Goal: Obtain resource: Download file/media

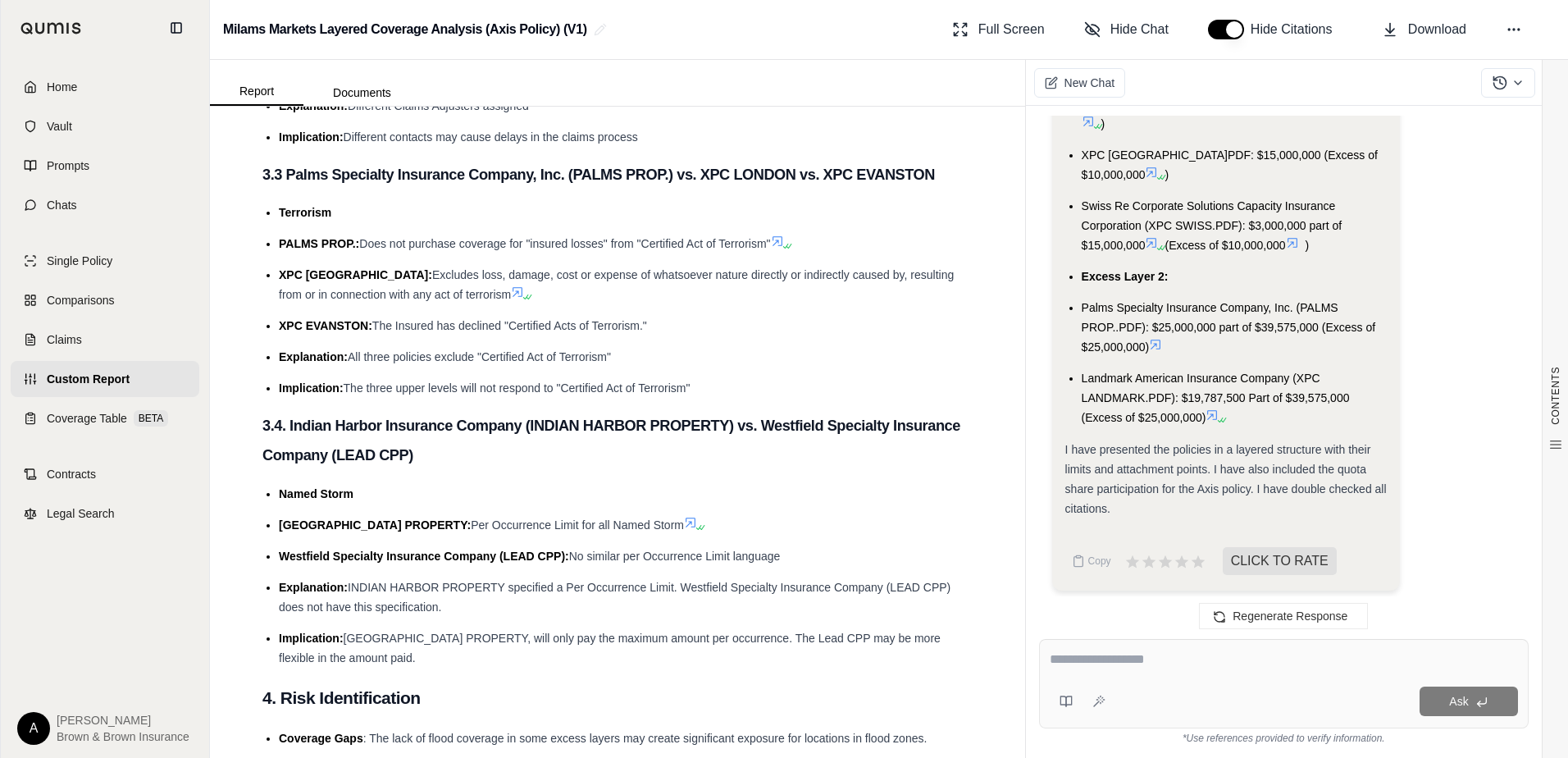
scroll to position [2790, 0]
drag, startPoint x: 340, startPoint y: 354, endPoint x: 409, endPoint y: 354, distance: 69.0
click at [409, 413] on h3 "3.4. Indian Harbor Insurance Company (INDIAN HARBOR PROPERTY) vs. Westfield Spe…" at bounding box center [618, 443] width 711 height 60
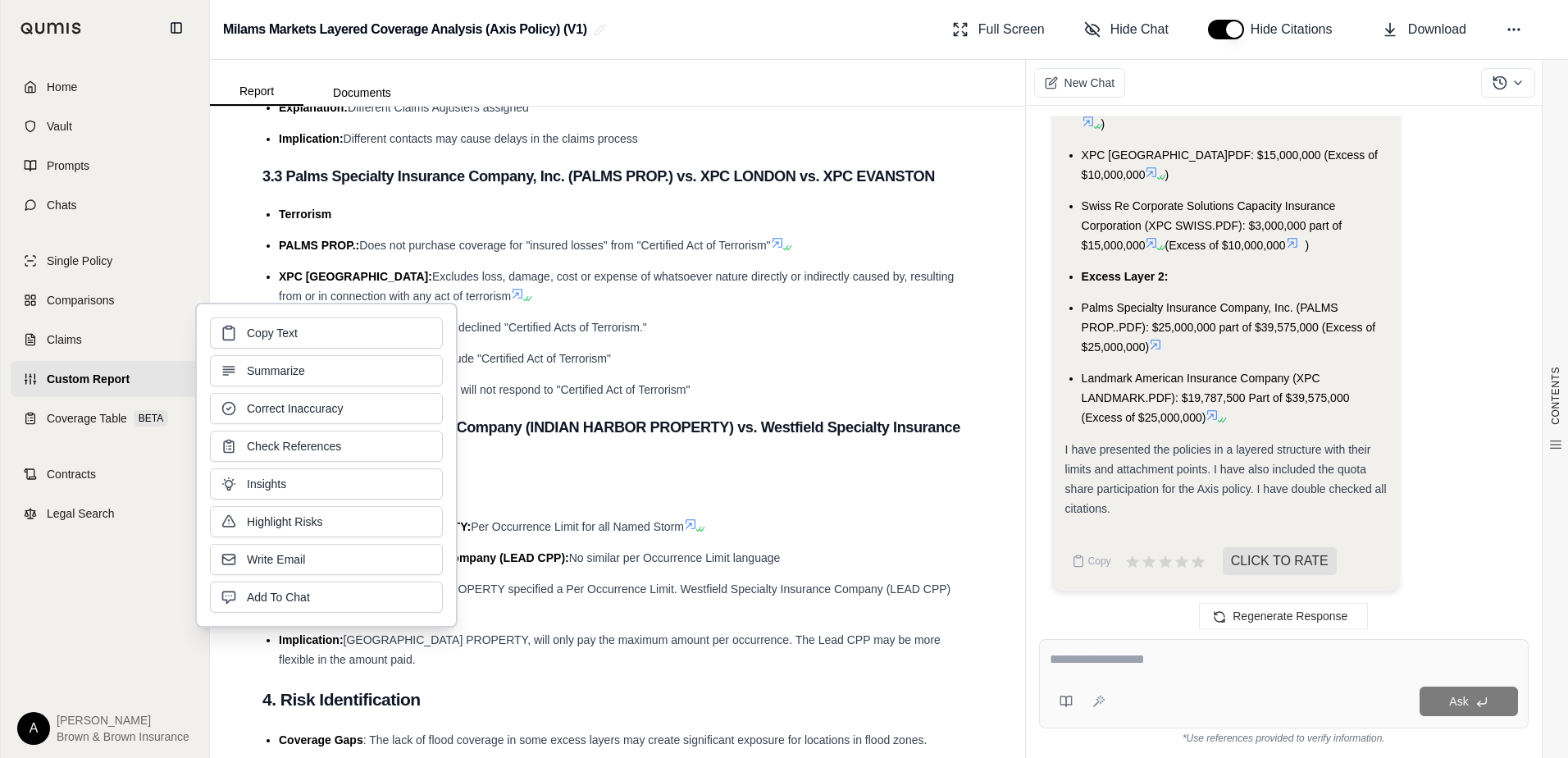
drag, startPoint x: 409, startPoint y: 354, endPoint x: 685, endPoint y: 393, distance: 278.7
click at [651, 413] on h3 "3.4. Indian Harbor Insurance Company (INDIAN HARBOR PROPERTY) vs. Westfield Spe…" at bounding box center [618, 443] width 711 height 60
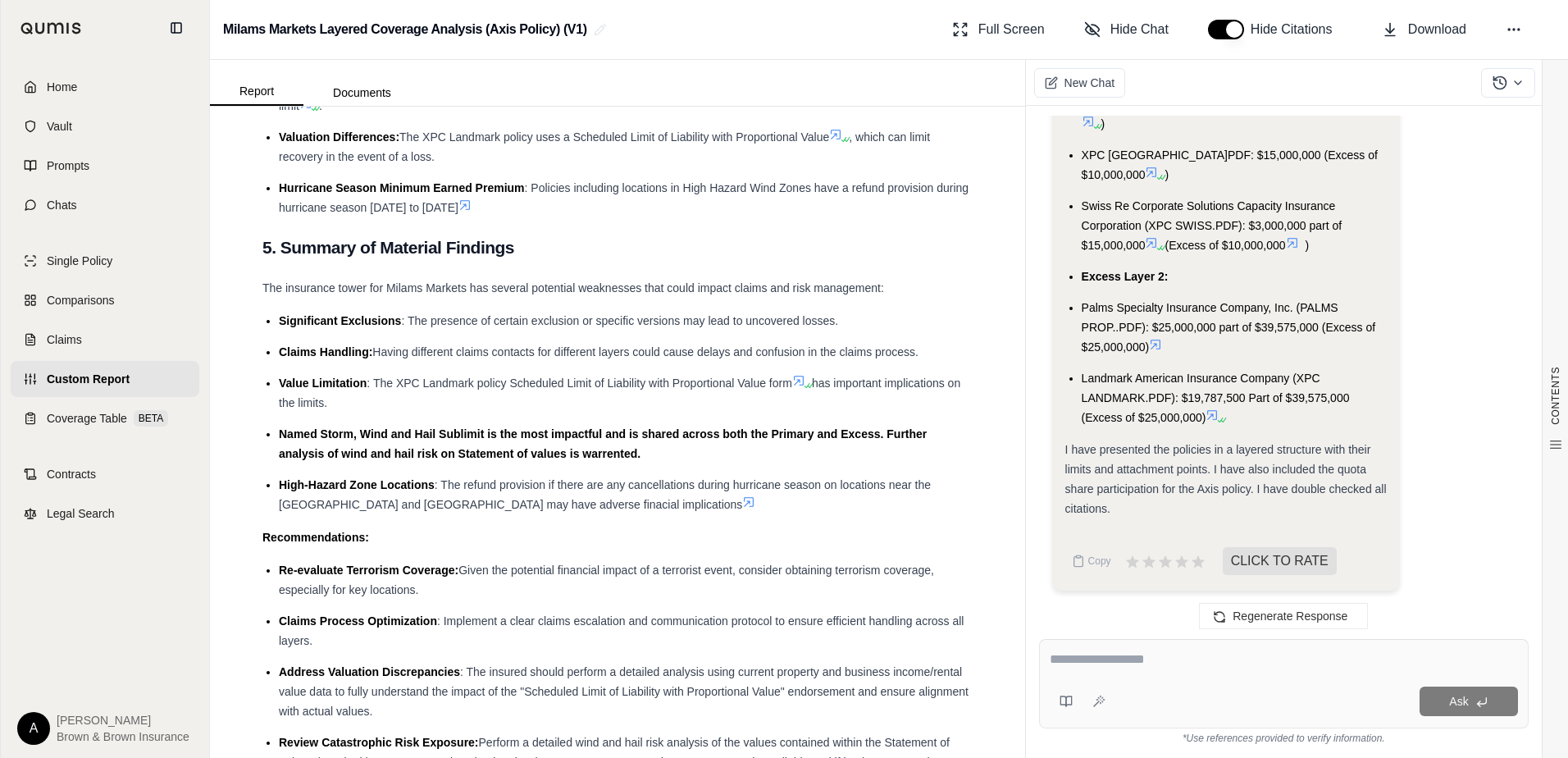
scroll to position [3501, 0]
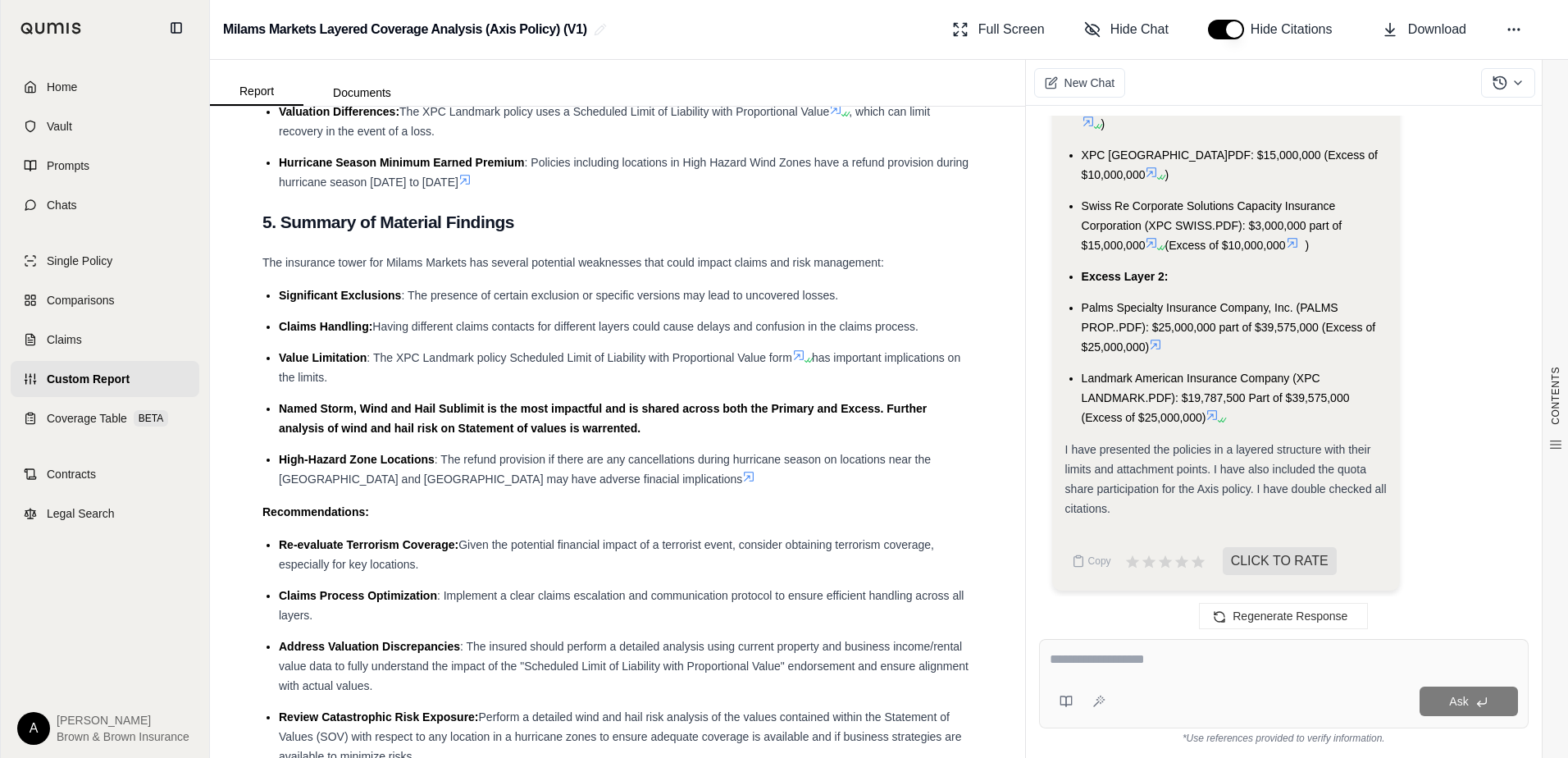
click at [1214, 409] on icon at bounding box center [1211, 415] width 13 height 13
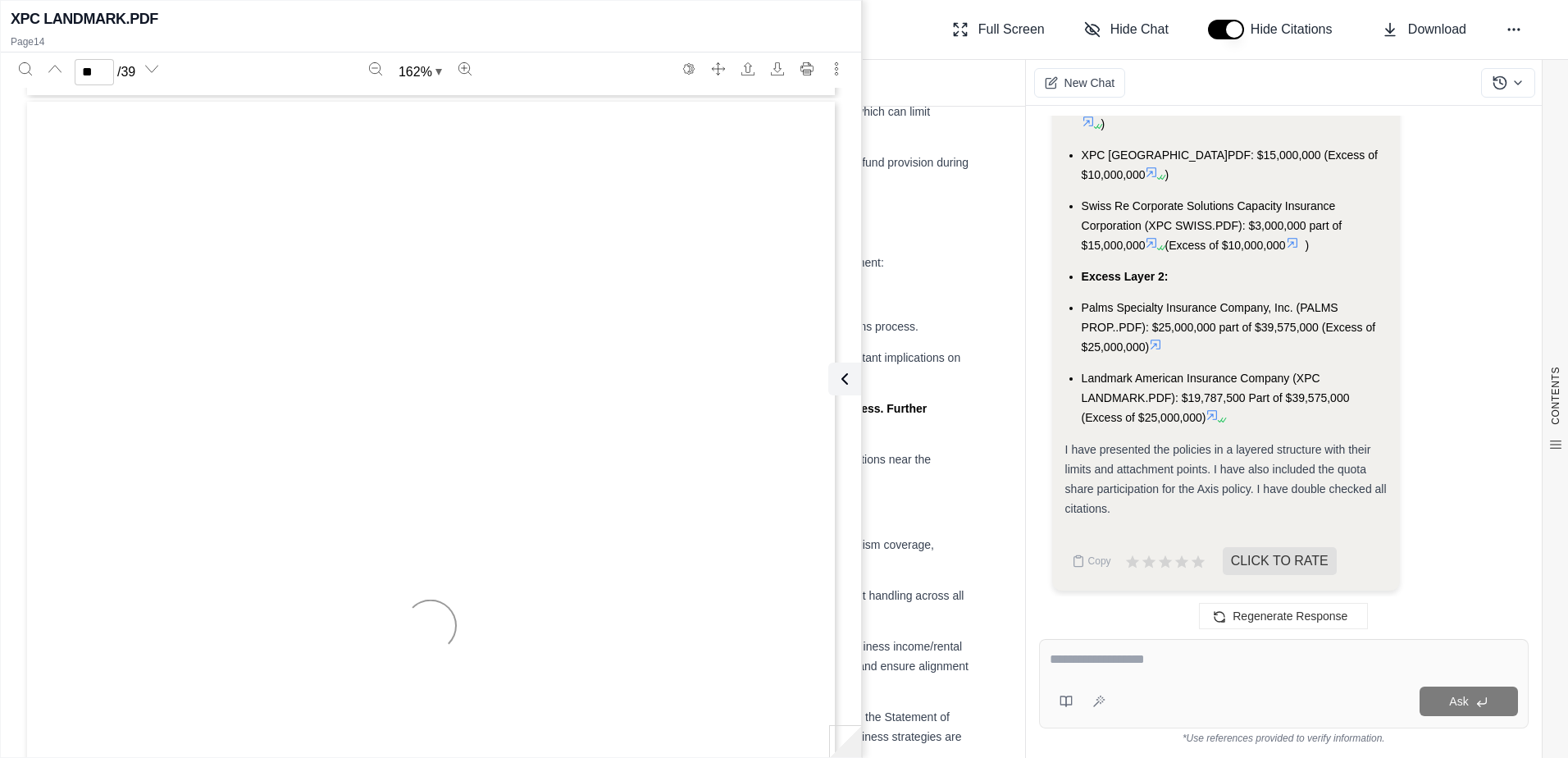
scroll to position [13711, 0]
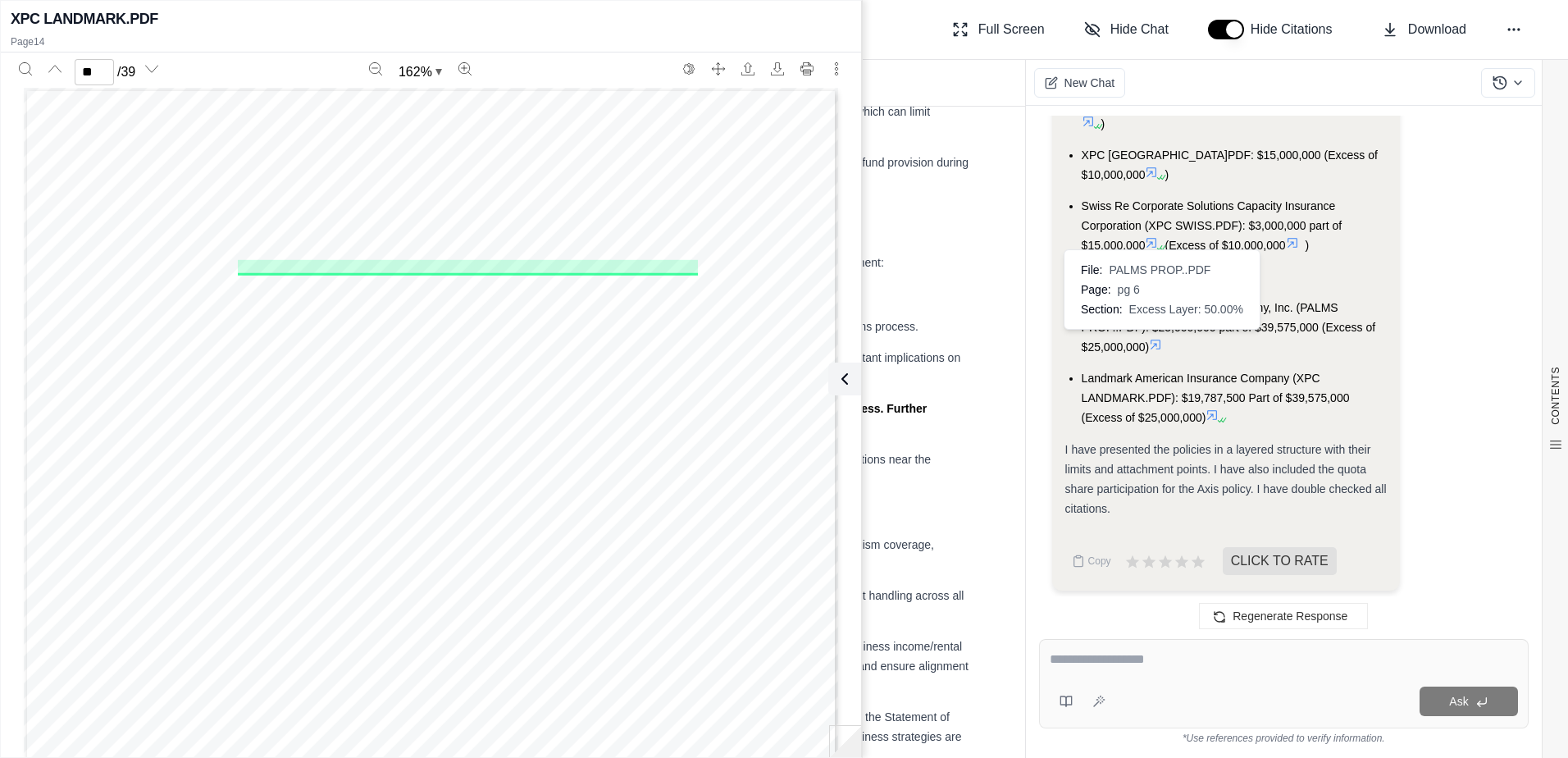
click at [1160, 340] on icon at bounding box center [1156, 345] width 10 height 10
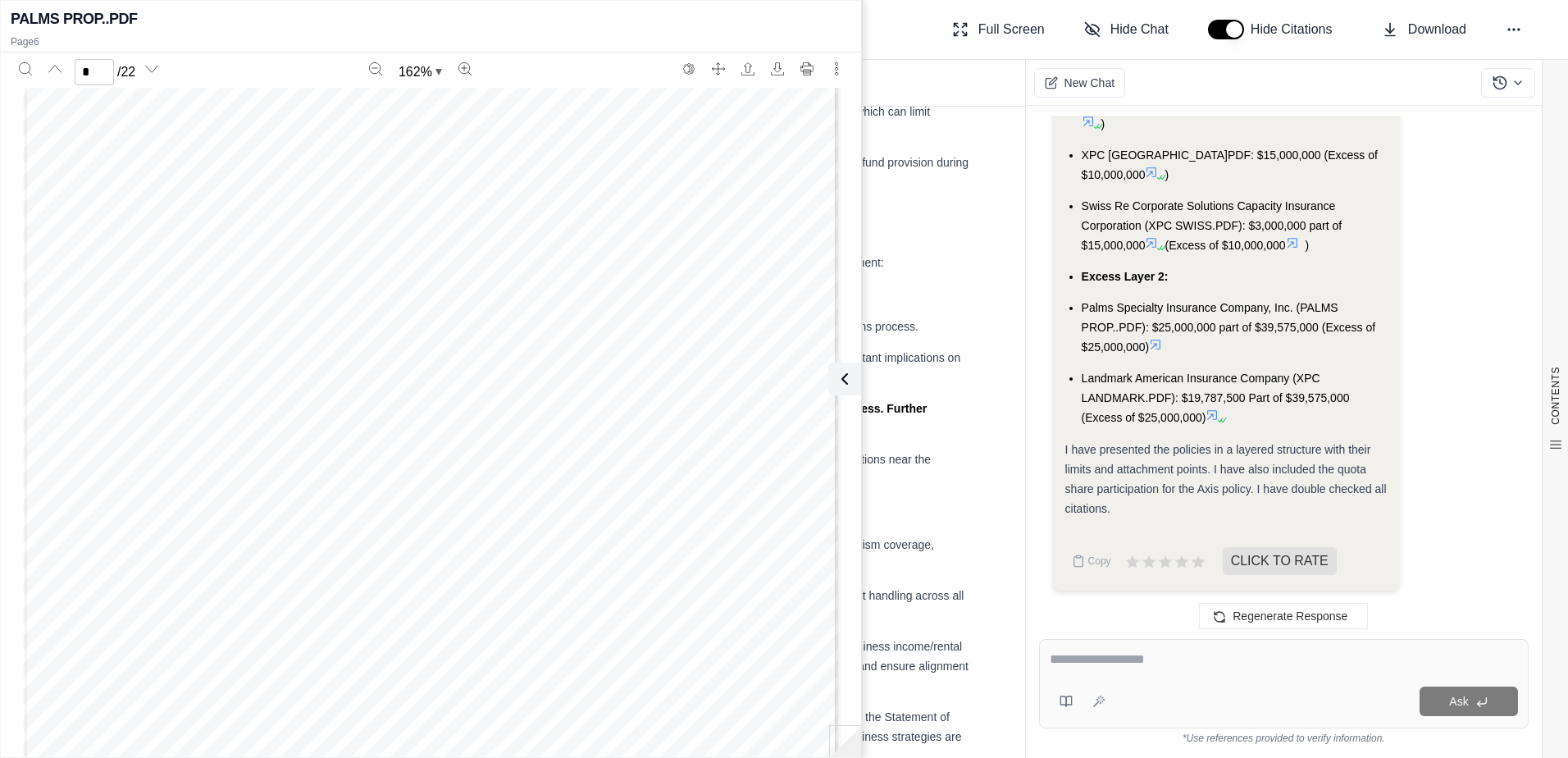
scroll to position [6484, 0]
type input "*"
click at [844, 378] on icon at bounding box center [841, 379] width 20 height 20
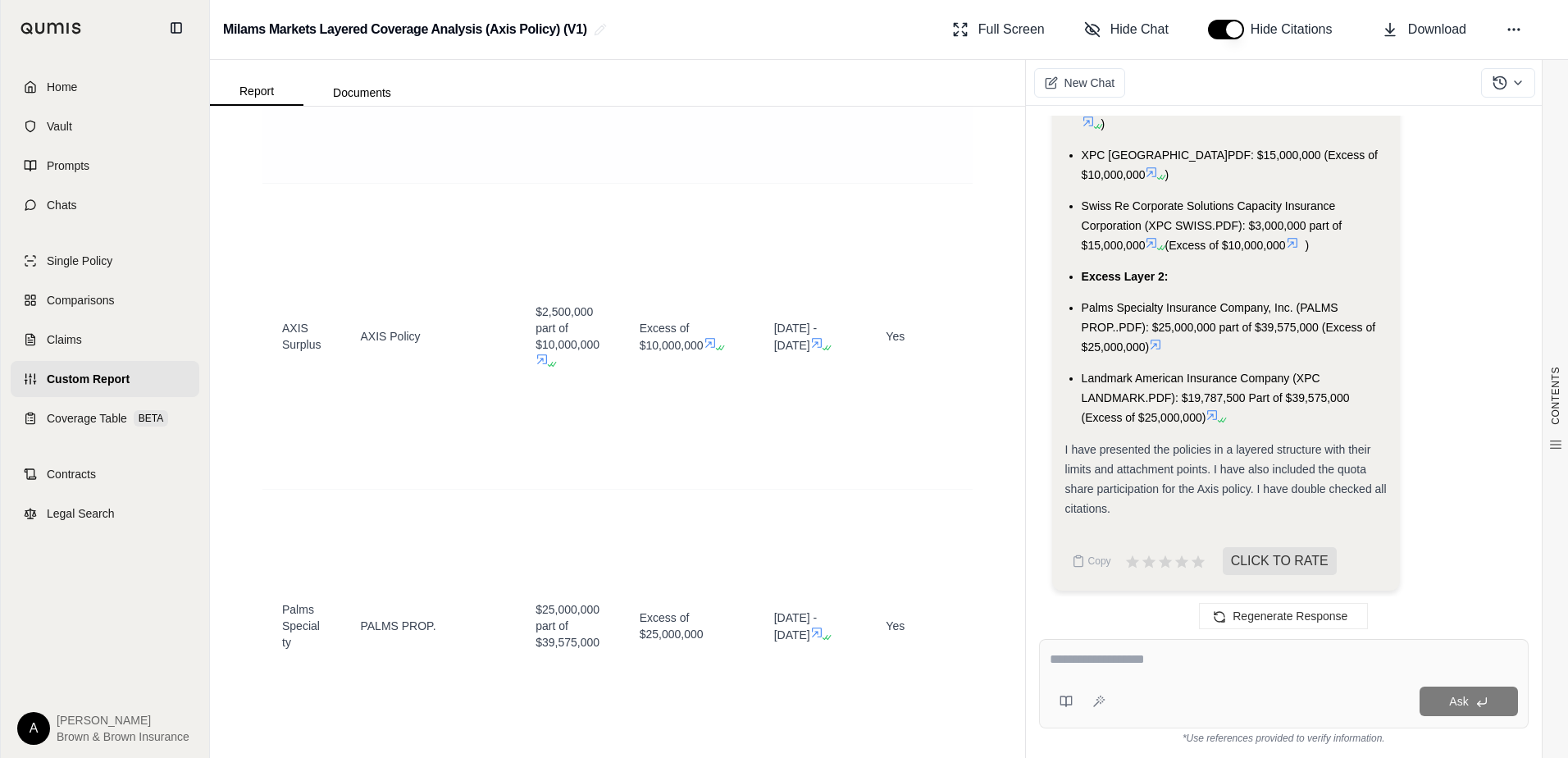
scroll to position [903, 0]
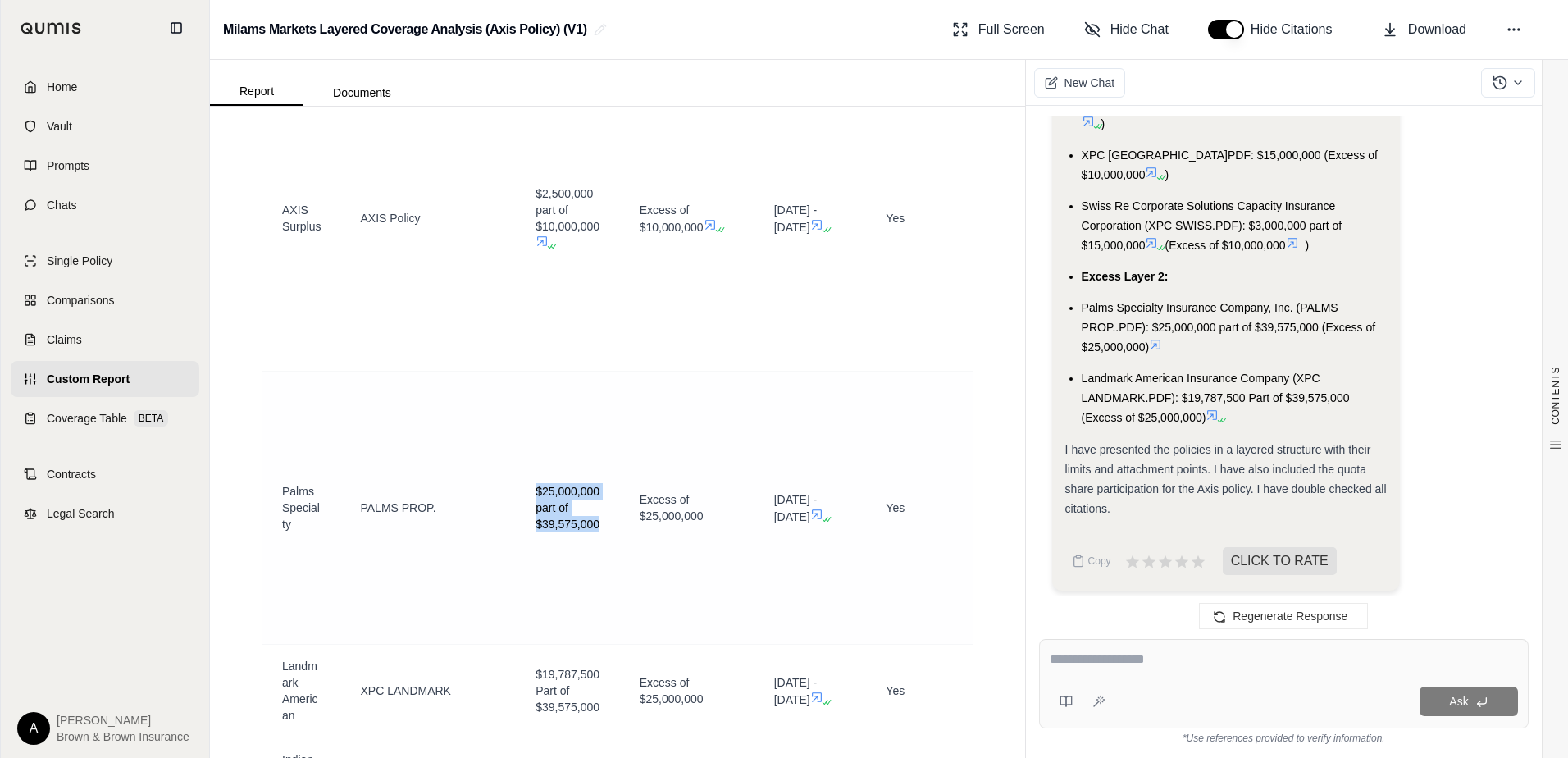
drag, startPoint x: 535, startPoint y: 455, endPoint x: 617, endPoint y: 495, distance: 91.2
click at [617, 495] on td "$25,000,000 part of $39,575,000" at bounding box center [568, 509] width 104 height 273
click at [996, 435] on div "CONTENTS Table of Contents MILAMS MARKETS: P&C INSURANCE... 1. Executive Summar…" at bounding box center [618, 432] width 816 height 651
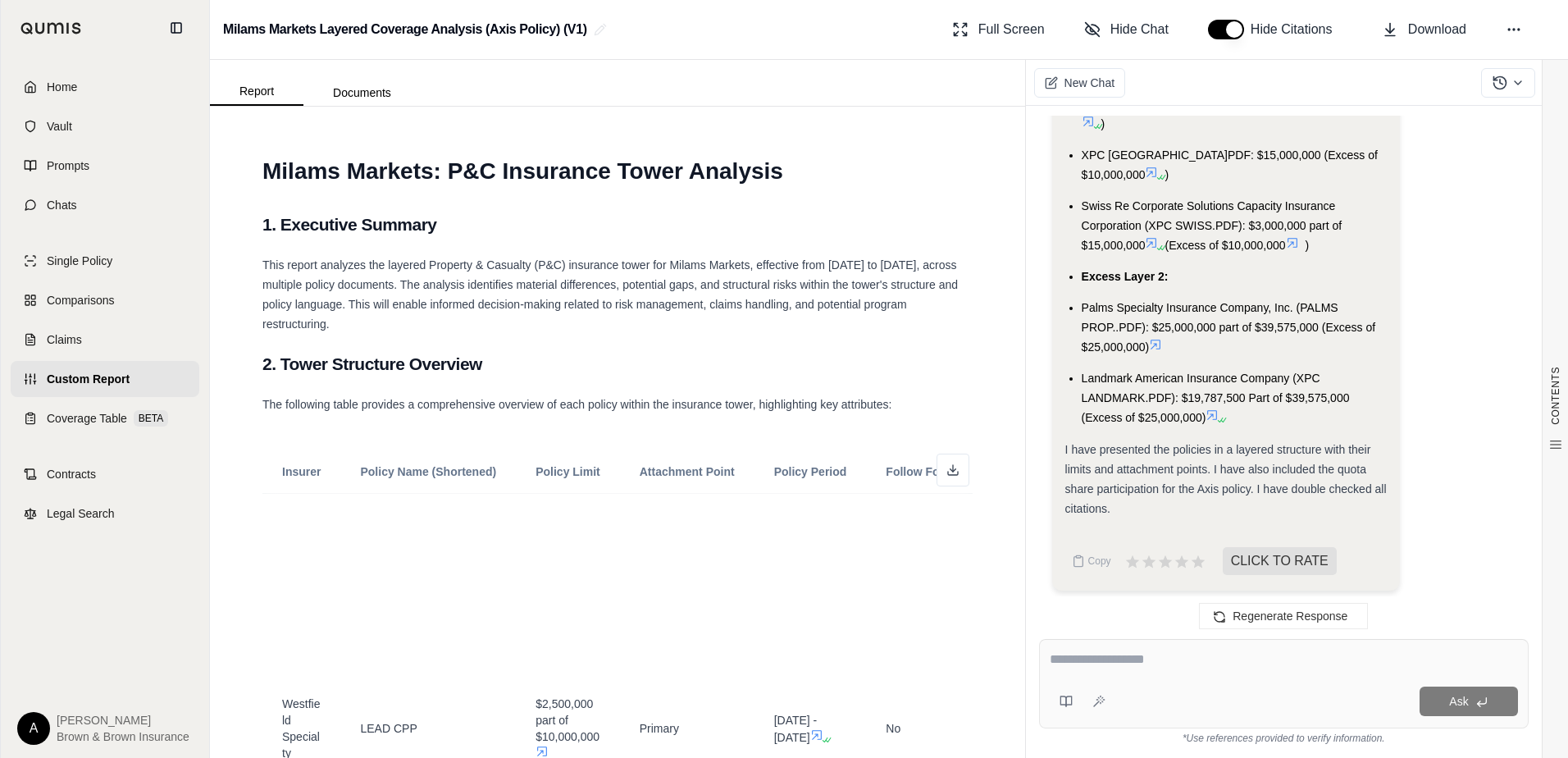
scroll to position [0, 0]
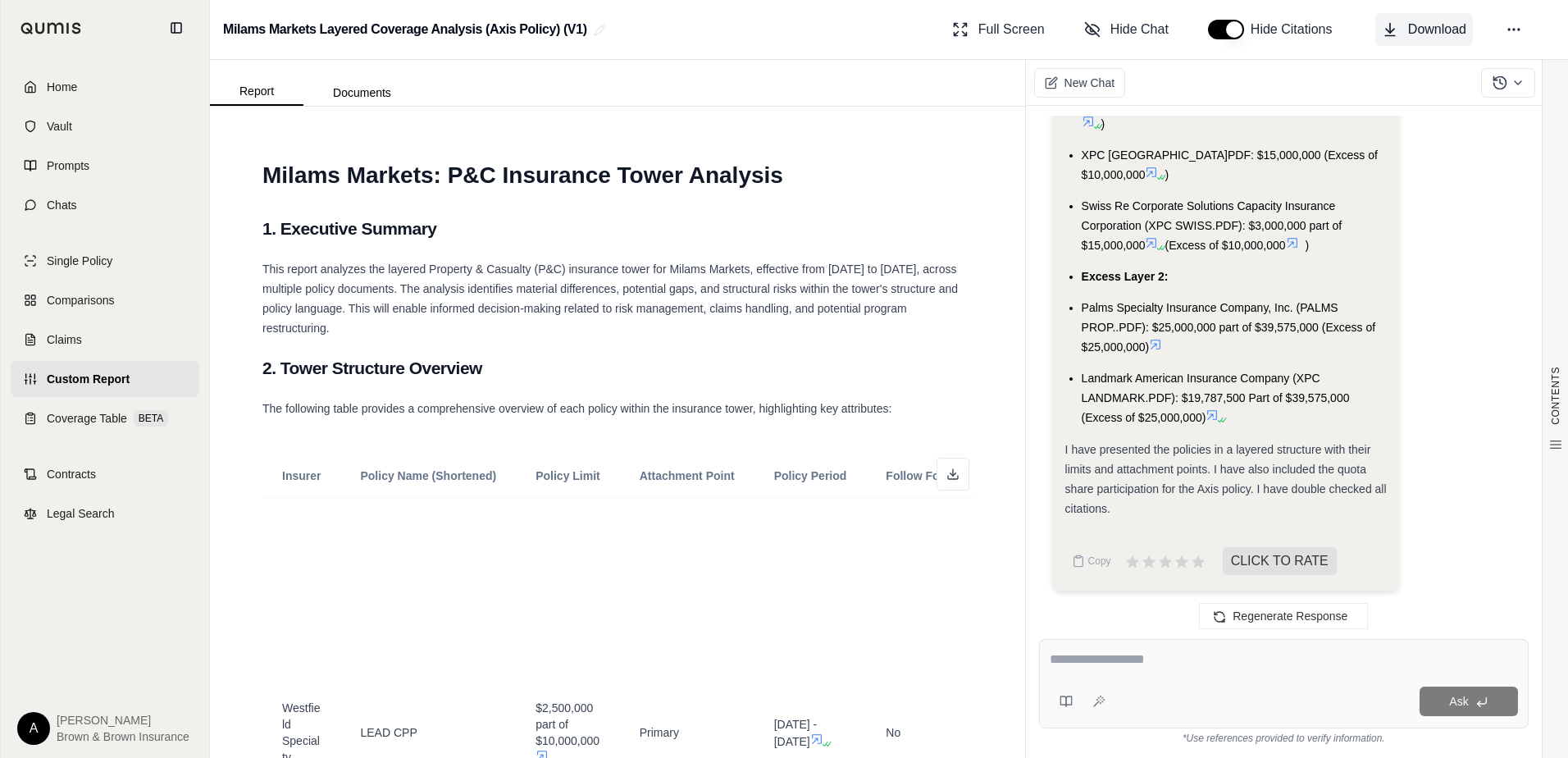
click at [1442, 27] on span "Download" at bounding box center [1437, 29] width 58 height 20
